Goal: Find specific page/section: Find specific page/section

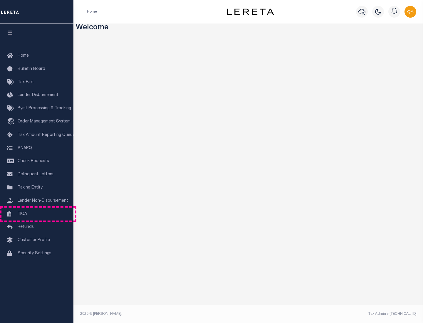
click at [37, 214] on link "TIQA" at bounding box center [37, 214] width 74 height 13
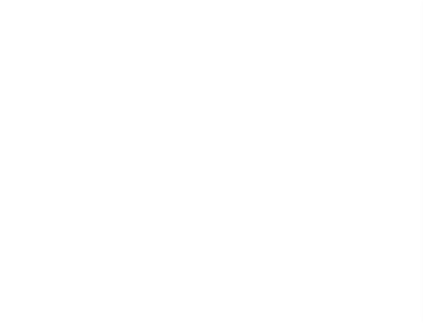
select select "200"
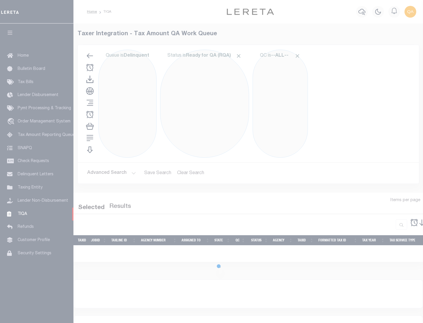
select select "200"
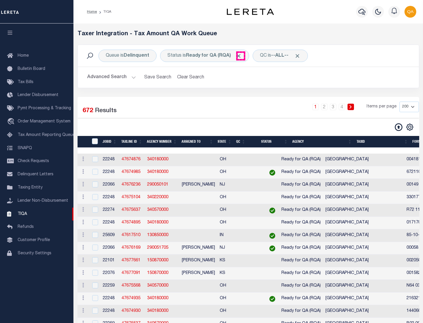
click at [241, 56] on span "Click to Remove" at bounding box center [239, 56] width 6 height 6
